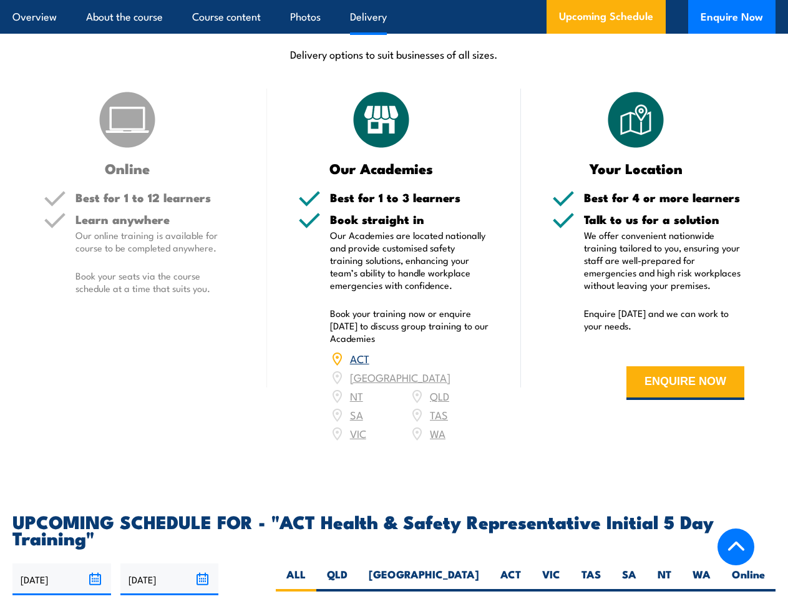
click at [394, 0] on article "Overview About the course Course content Photos Delivery Upcoming Schedule Enqu…" at bounding box center [393, 17] width 763 height 34
click at [62, 563] on input "[DATE]" at bounding box center [61, 579] width 99 height 32
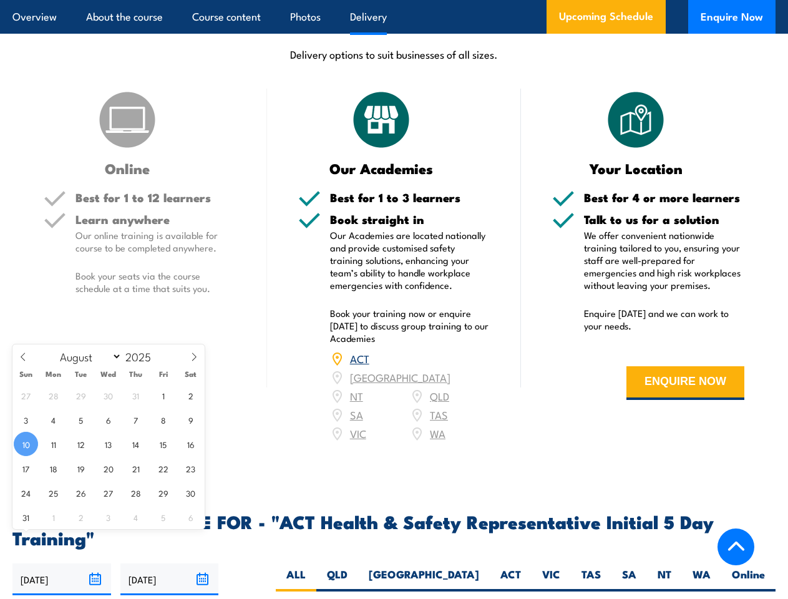
click at [170, 563] on input "[DATE]" at bounding box center [169, 579] width 99 height 32
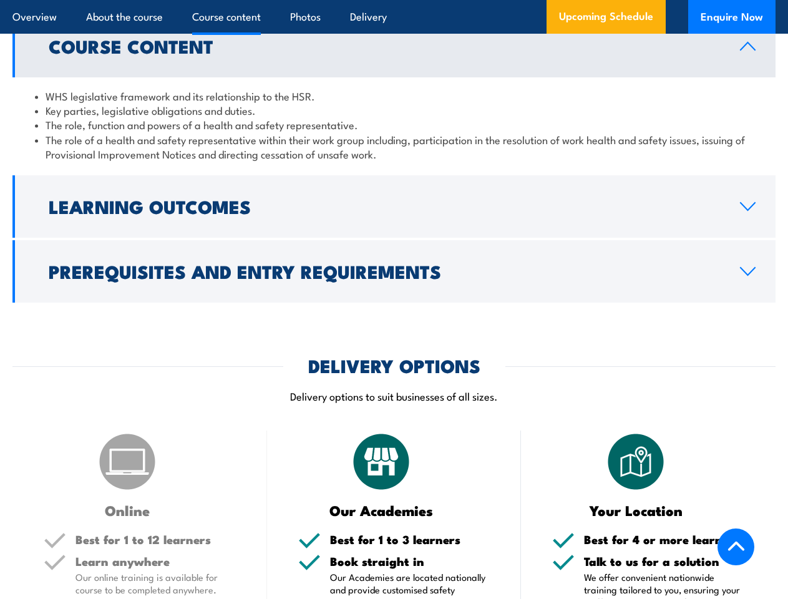
click at [394, 0] on article "Overview About the course Course content Photos Delivery Upcoming Schedule Enqu…" at bounding box center [393, 17] width 763 height 34
click at [394, 198] on h2 "Learning Outcomes" at bounding box center [384, 206] width 671 height 16
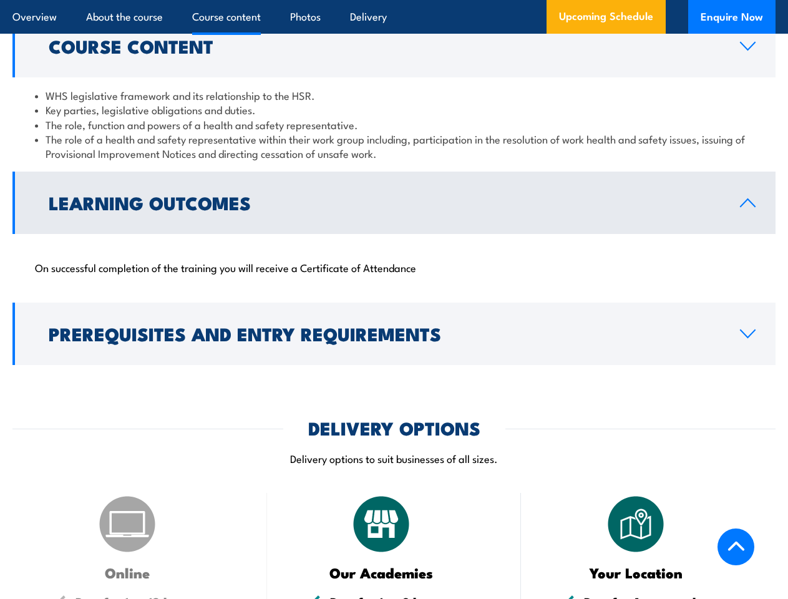
click at [394, 303] on link "Prerequisites and Entry Requirements" at bounding box center [393, 334] width 763 height 62
